Goal: Task Accomplishment & Management: Complete application form

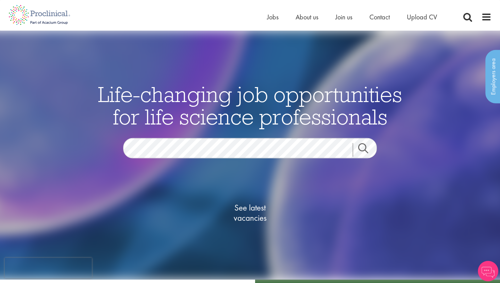
click at [265, 89] on button "Accept All Cookies" at bounding box center [276, 83] width 46 height 14
click at [230, 135] on div "Life-changing job opportunities for life science professionals Jobs Search See …" at bounding box center [250, 168] width 340 height 170
click at [269, 13] on span "Jobs" at bounding box center [273, 17] width 12 height 9
click at [483, 17] on span at bounding box center [487, 17] width 10 height 10
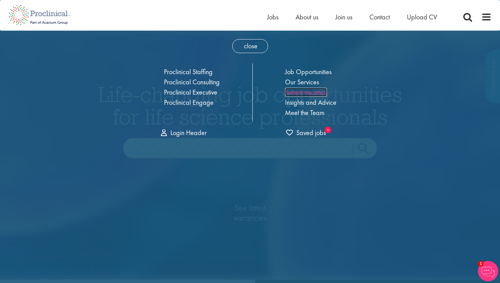
click at [312, 93] on link "Submit vacancy" at bounding box center [306, 92] width 42 height 9
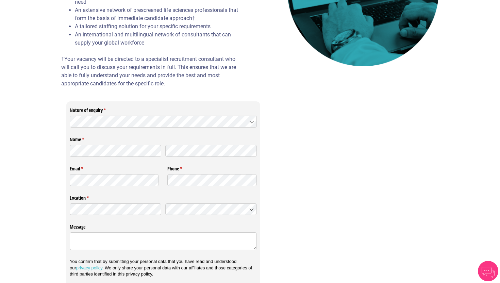
scroll to position [143, 0]
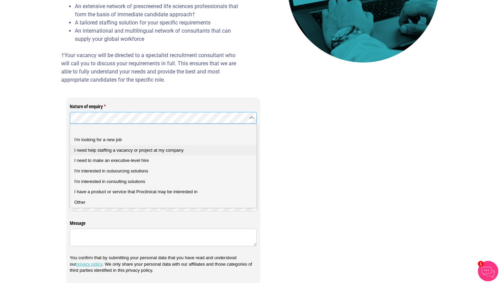
click at [133, 147] on company "I need help staffing a vacancy or project at my company" at bounding box center [163, 150] width 187 height 11
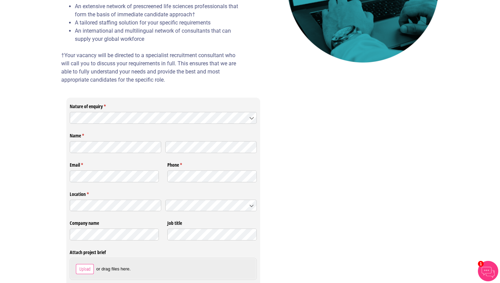
click at [79, 273] on span "Upload" at bounding box center [85, 268] width 12 height 7
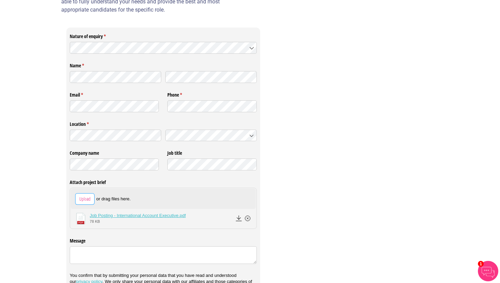
scroll to position [249, 0]
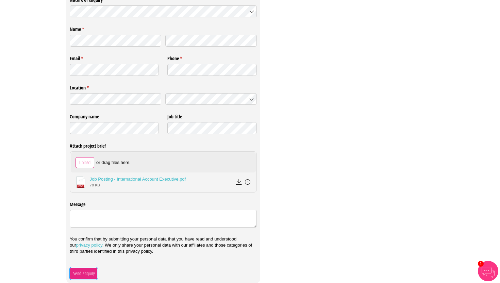
click at [82, 273] on span "Send enquiry" at bounding box center [84, 273] width 22 height 7
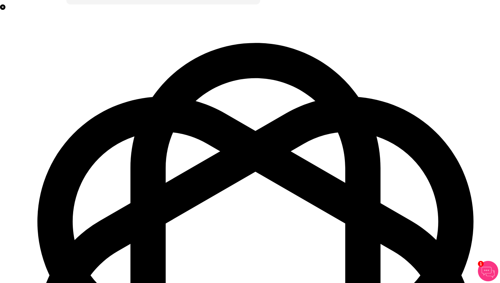
scroll to position [0, 0]
